Goal: Navigation & Orientation: Find specific page/section

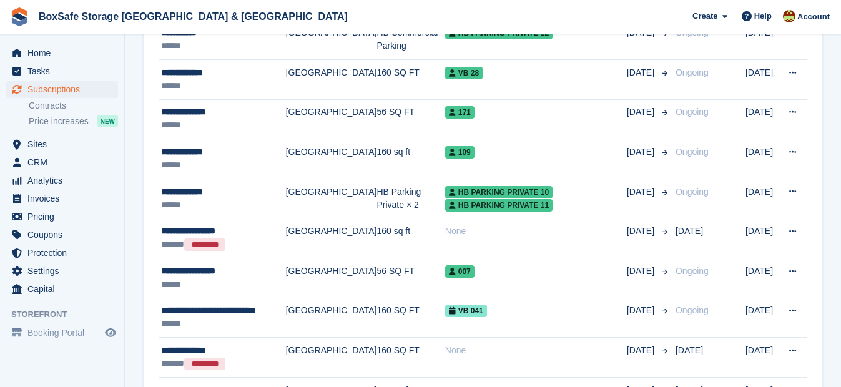
scroll to position [819, 0]
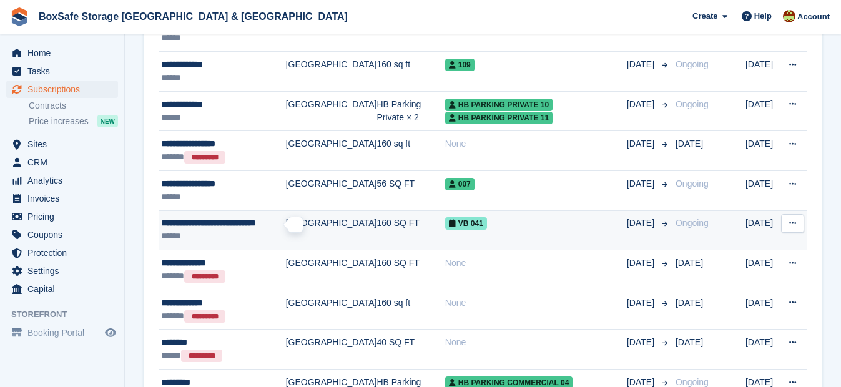
click at [191, 227] on span "**********" at bounding box center [208, 222] width 95 height 9
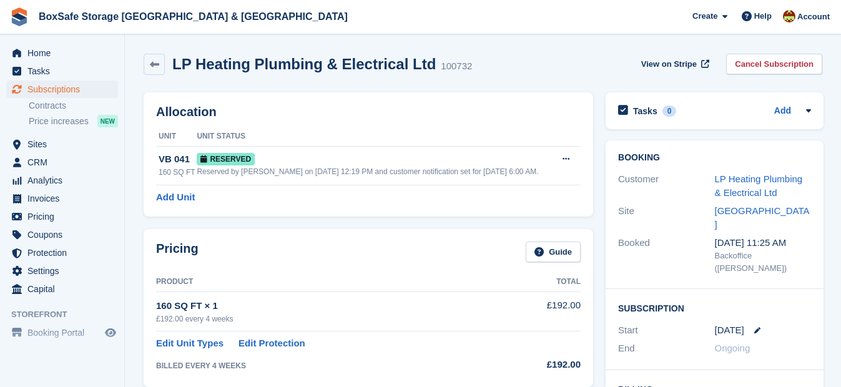
scroll to position [73, 0]
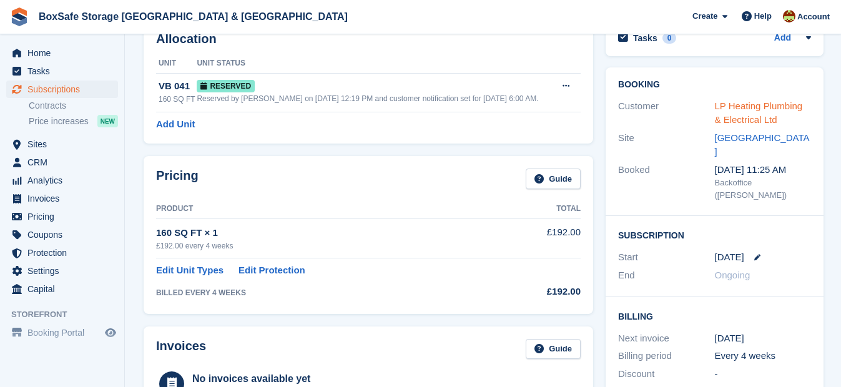
click at [764, 119] on link "LP Heating Plumbing & Electrical Ltd" at bounding box center [759, 112] width 88 height 25
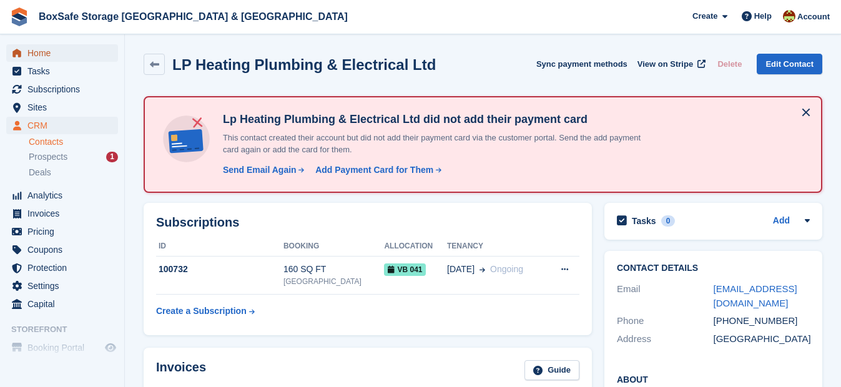
click at [81, 55] on span "Home" at bounding box center [64, 52] width 75 height 17
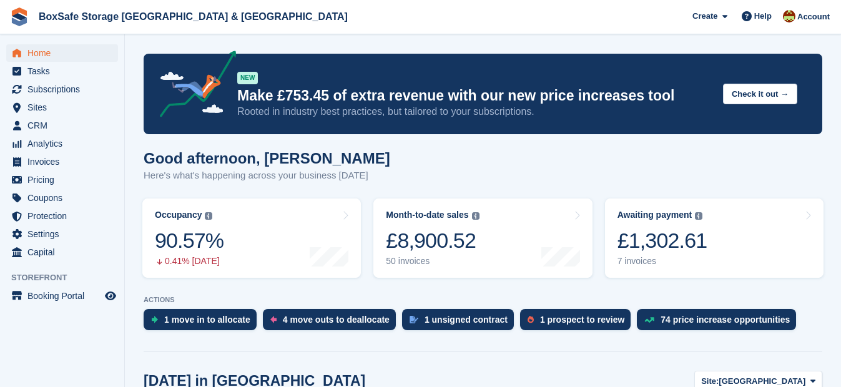
click at [510, 157] on div "Good afternoon, Kim Here's what's happening across your business today" at bounding box center [483, 174] width 678 height 48
